Goal: Find specific page/section: Find specific page/section

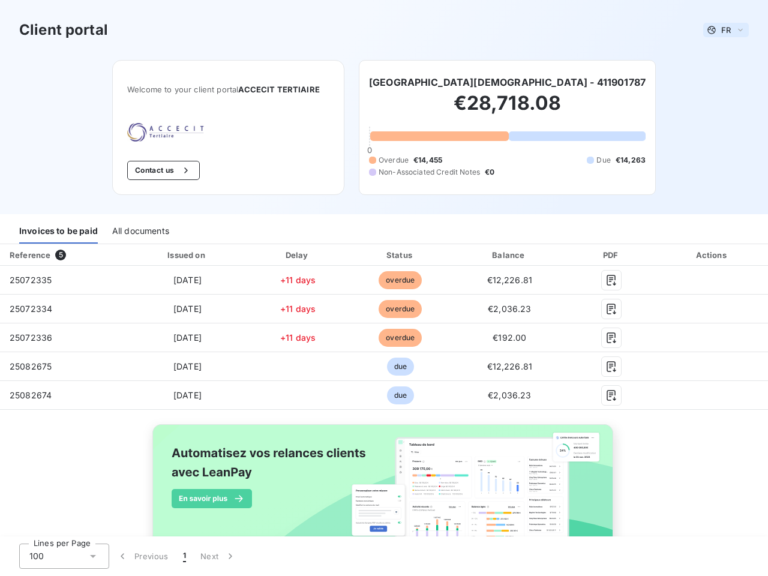
click at [722, 30] on span "FR" at bounding box center [727, 30] width 10 height 10
click at [157, 170] on button "Contact us" at bounding box center [163, 170] width 73 height 19
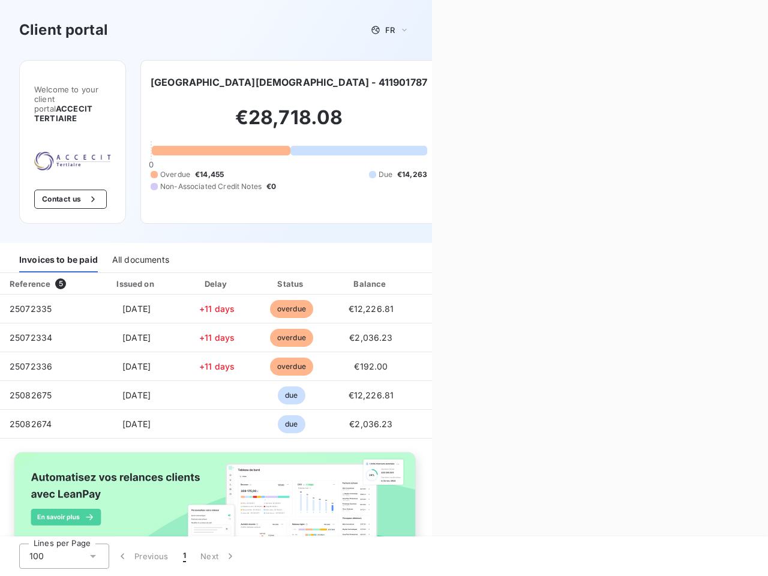
click at [509, 82] on div "Contact us Fill out the form below, and a member of our team will get back to y…" at bounding box center [600, 288] width 336 height 576
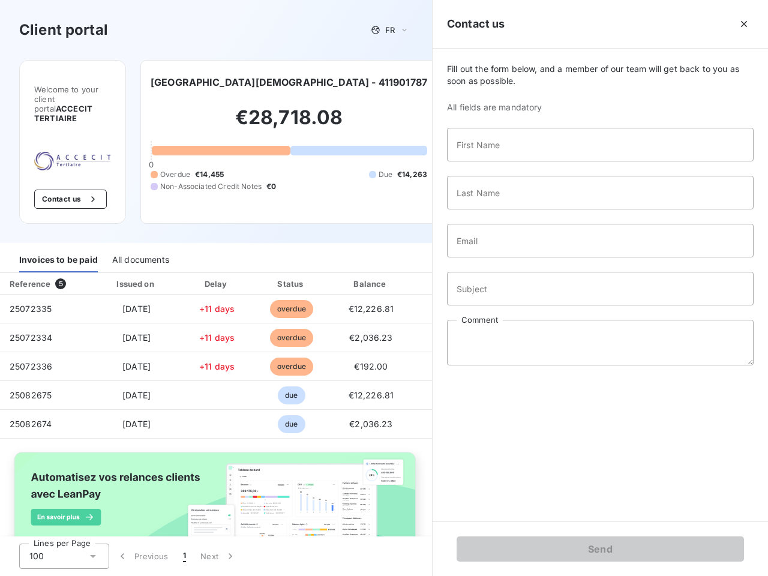
click at [58, 231] on div "Welcome to your client portal ACCECIT TERTIAIRE Contact us [GEOGRAPHIC_DATA][DE…" at bounding box center [216, 151] width 432 height 183
click at [140, 231] on div "Welcome to your client portal ACCECIT TERTIAIRE Contact us [GEOGRAPHIC_DATA][DE…" at bounding box center [216, 151] width 432 height 183
click at [62, 255] on div "Invoices to be paid" at bounding box center [58, 259] width 79 height 25
click at [184, 255] on div "Invoices to be paid All documents" at bounding box center [216, 260] width 432 height 25
click at [294, 255] on div "Invoices to be paid All documents" at bounding box center [216, 260] width 432 height 25
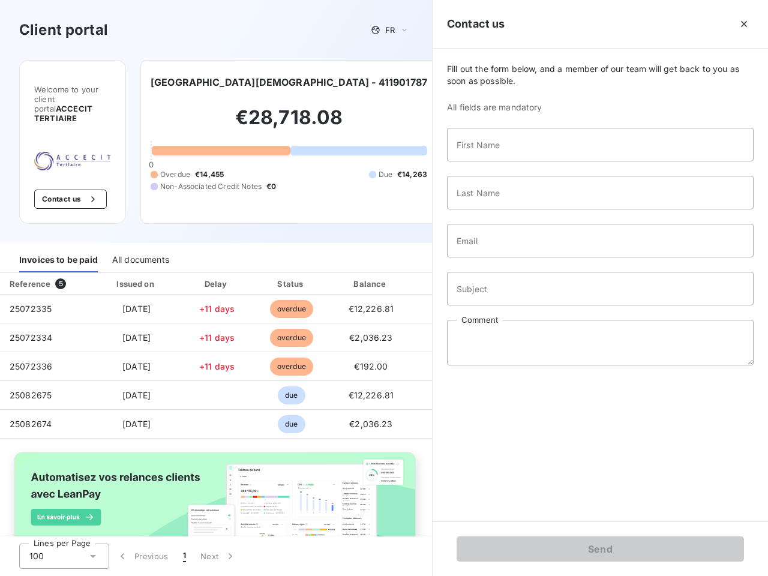
click at [395, 255] on div "Invoices to be paid All documents" at bounding box center [216, 260] width 432 height 25
click at [502, 255] on input "Email" at bounding box center [600, 241] width 307 height 34
